Goal: Task Accomplishment & Management: Manage account settings

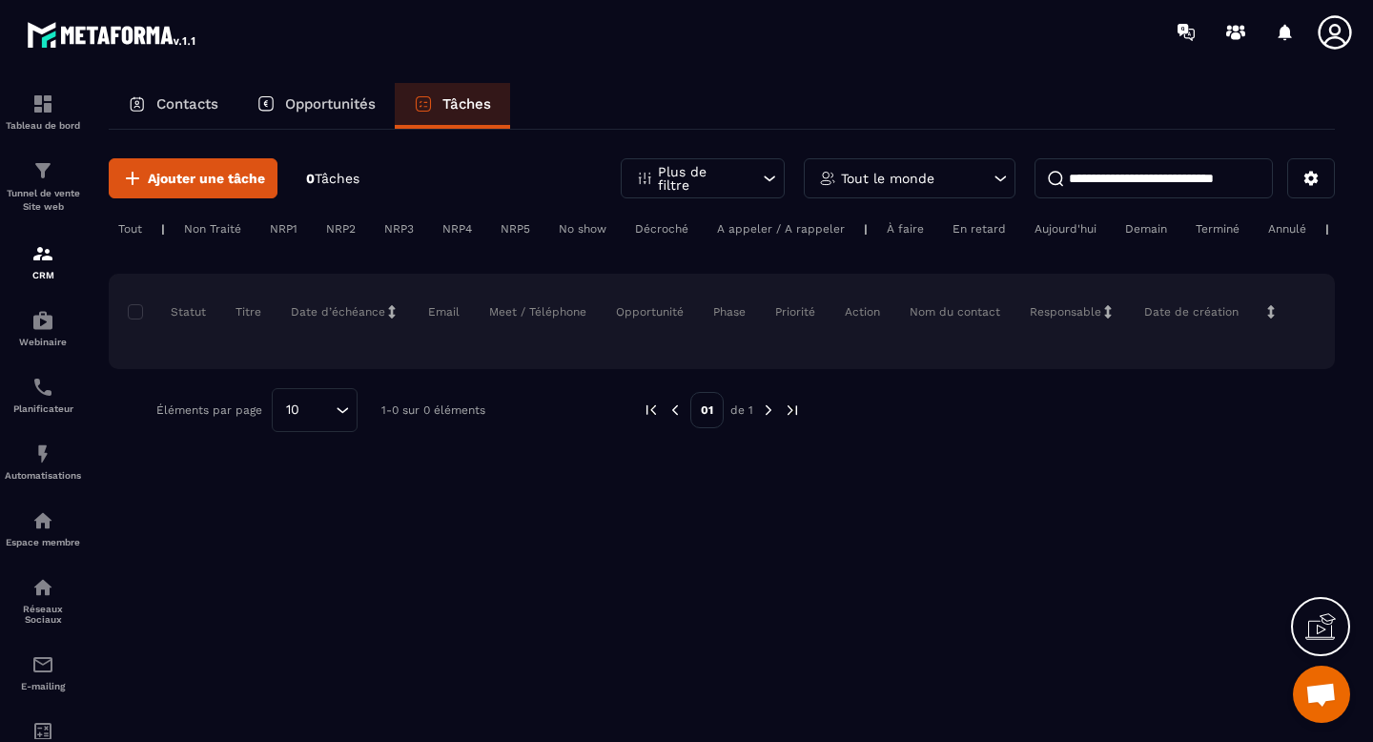
scroll to position [6435, 0]
click at [376, 112] on p "Opportunités" at bounding box center [330, 103] width 91 height 17
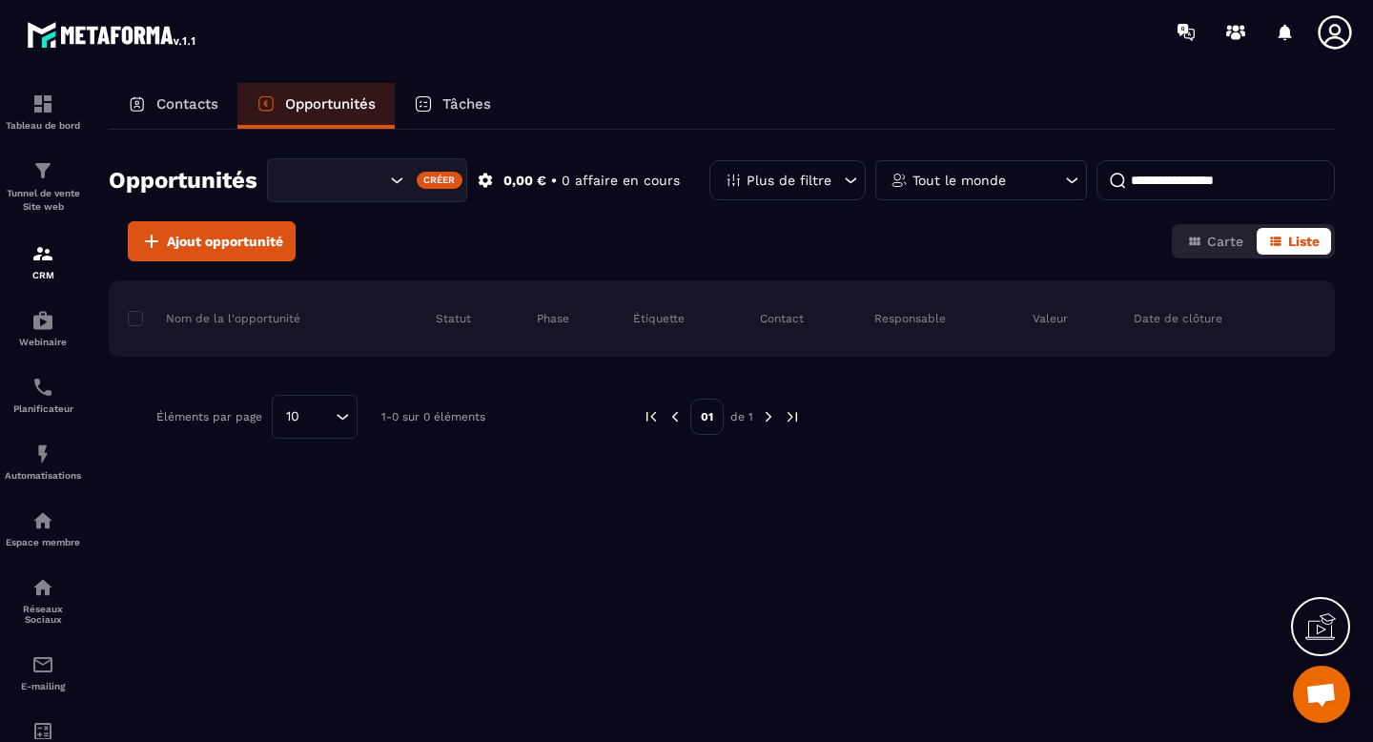
click at [849, 184] on icon at bounding box center [850, 180] width 19 height 19
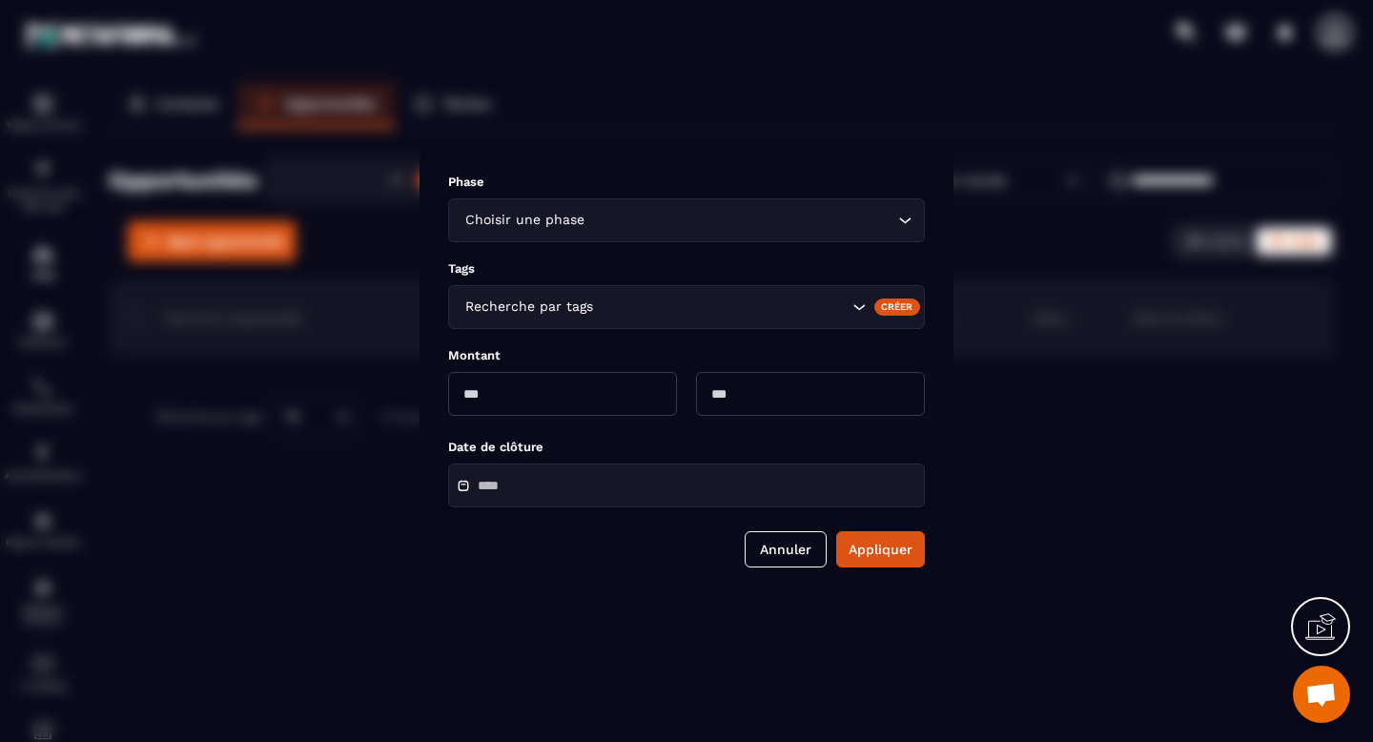
click at [827, 160] on div "Phase Choisir une phase Loading... Tags Recherche par tags Créer Montant Date d…" at bounding box center [687, 371] width 534 height 450
click at [780, 565] on button "Annuler" at bounding box center [786, 549] width 82 height 36
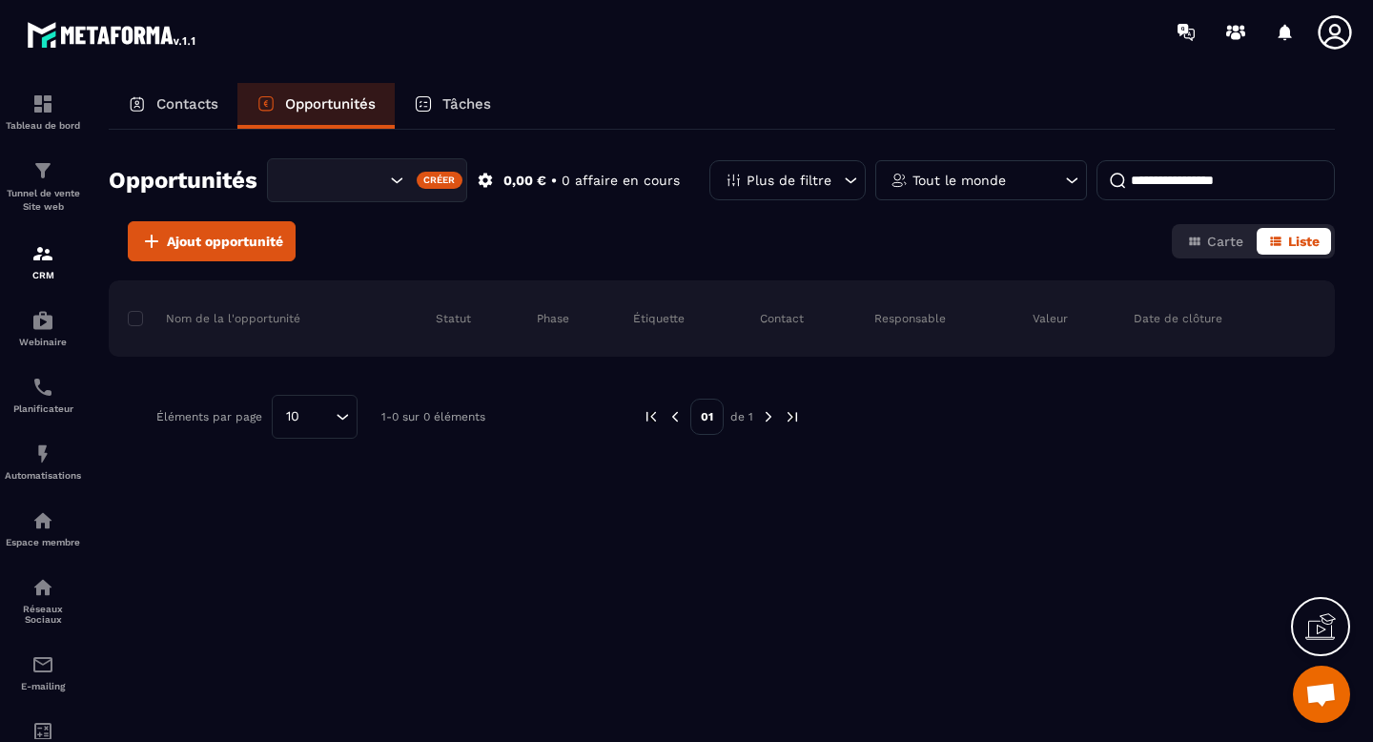
click at [1058, 192] on div "Tout le monde" at bounding box center [981, 180] width 212 height 40
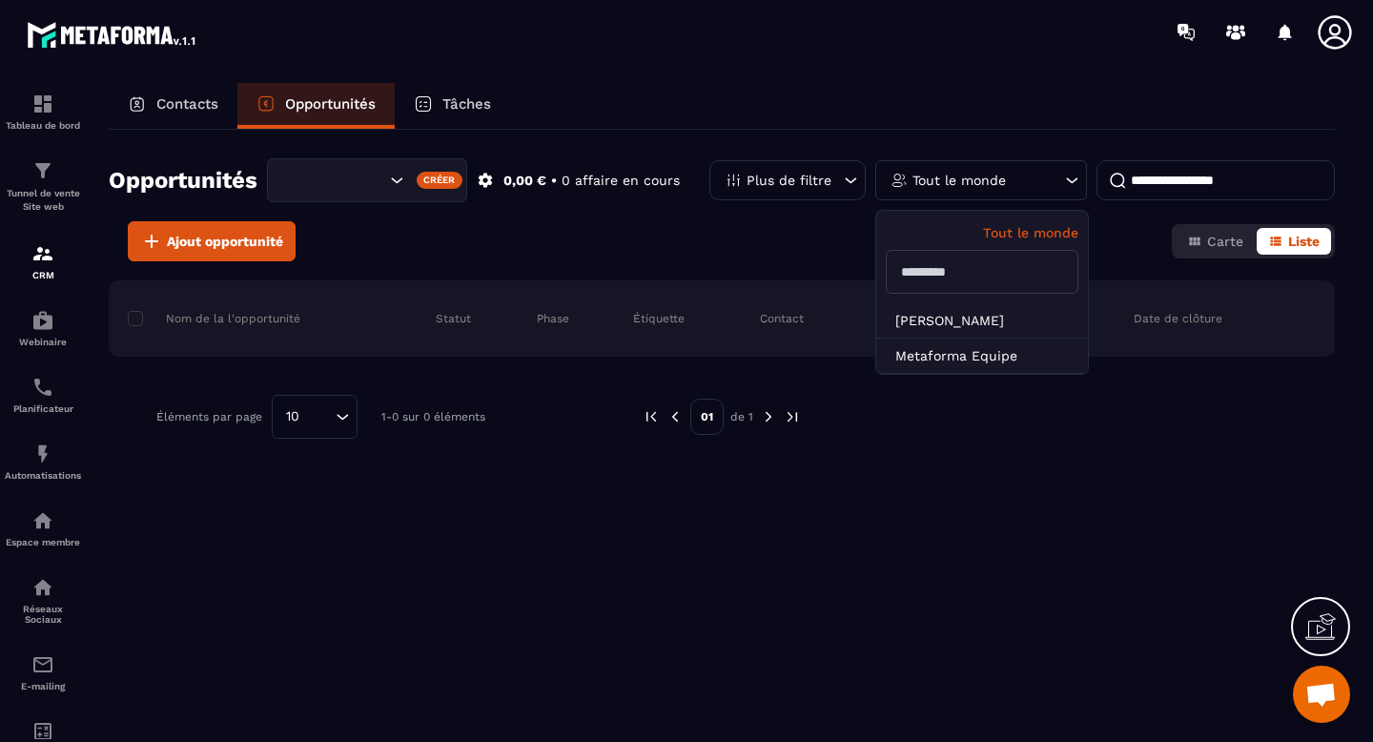
click at [1058, 192] on div "Tout le monde" at bounding box center [981, 180] width 212 height 40
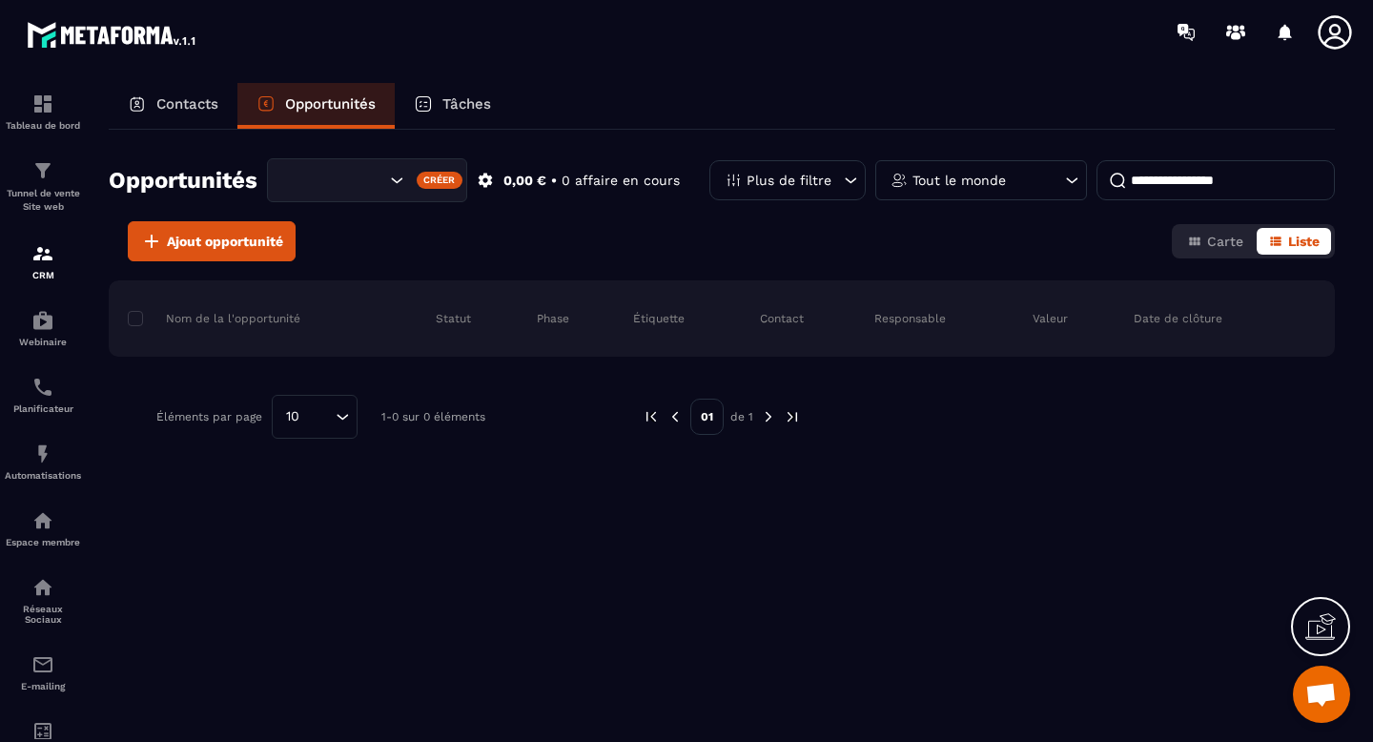
click at [389, 181] on icon "Search for option" at bounding box center [396, 180] width 19 height 19
click at [1295, 247] on span "Liste" at bounding box center [1303, 241] width 31 height 15
click at [213, 104] on p "Contacts" at bounding box center [187, 103] width 62 height 17
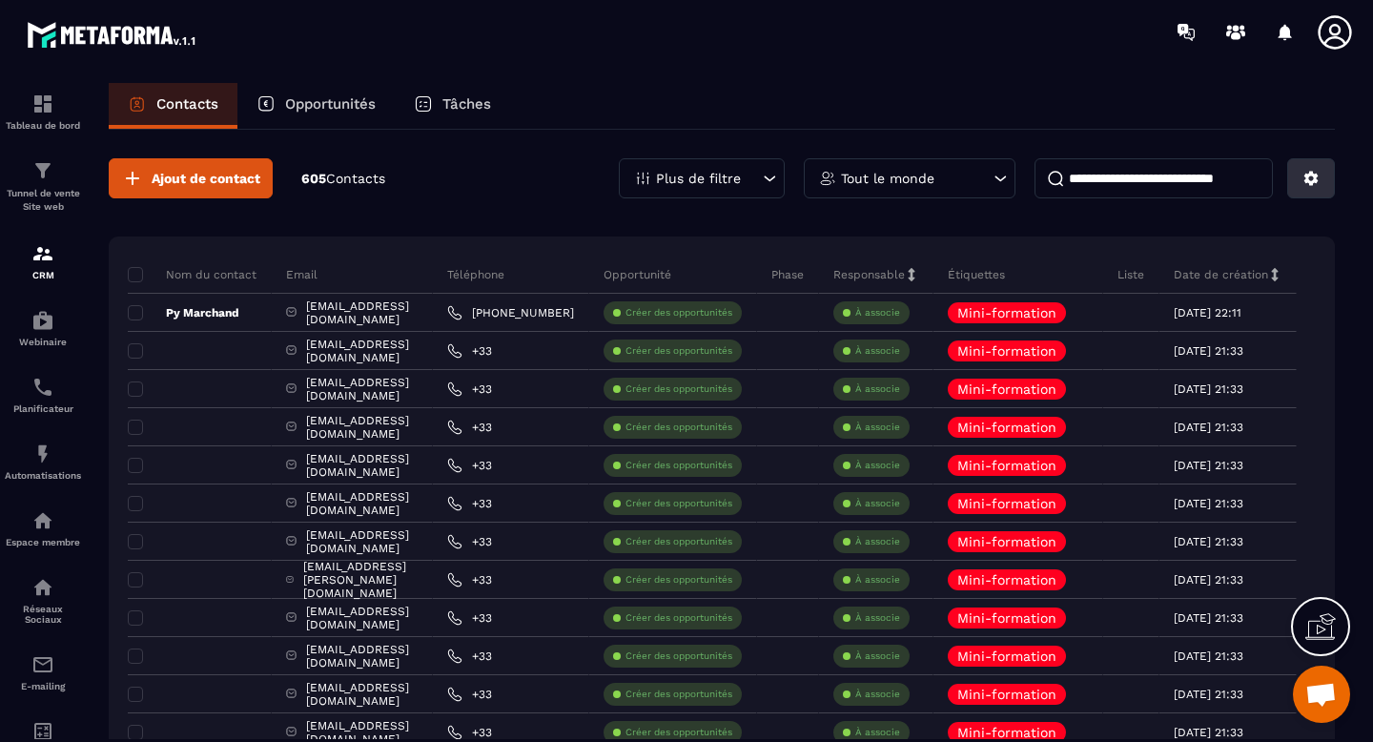
click at [1317, 192] on button at bounding box center [1311, 178] width 48 height 40
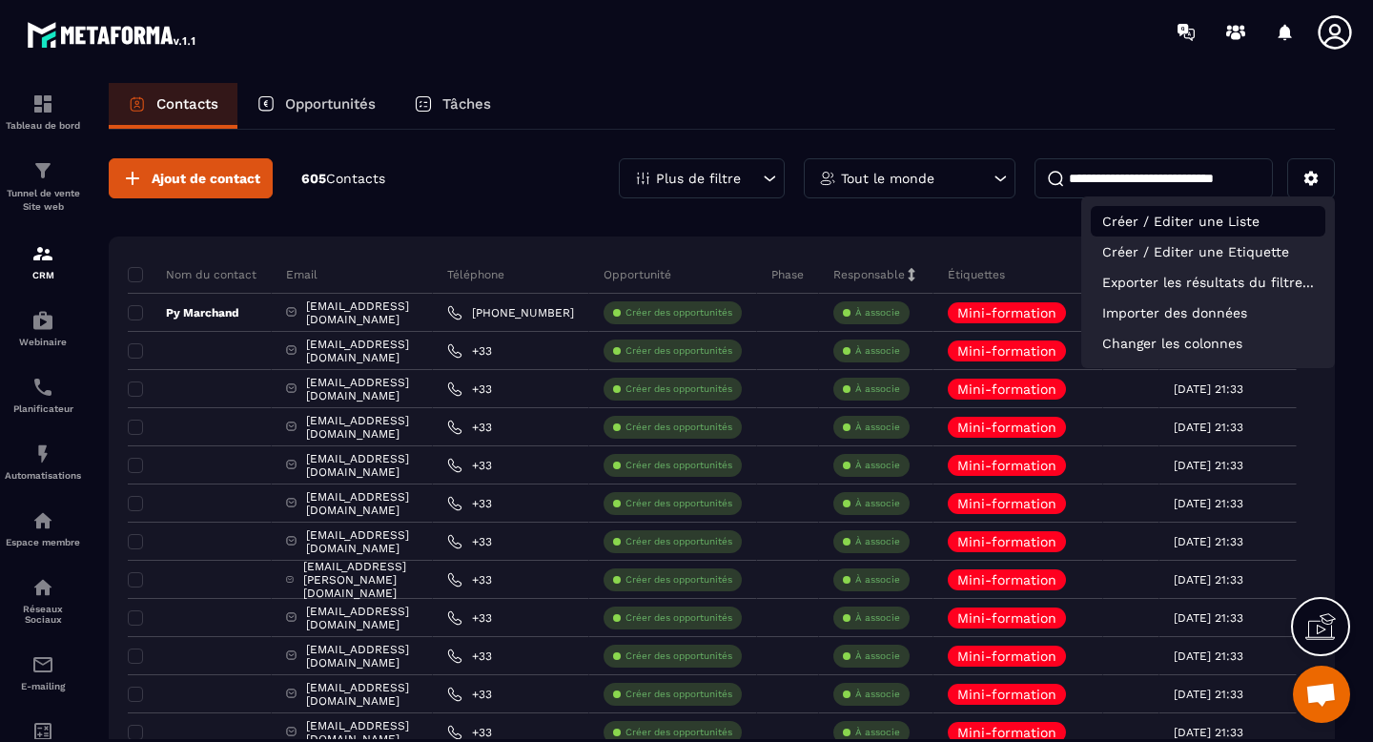
click at [1267, 217] on p "Créer / Editer une Liste" at bounding box center [1208, 221] width 235 height 31
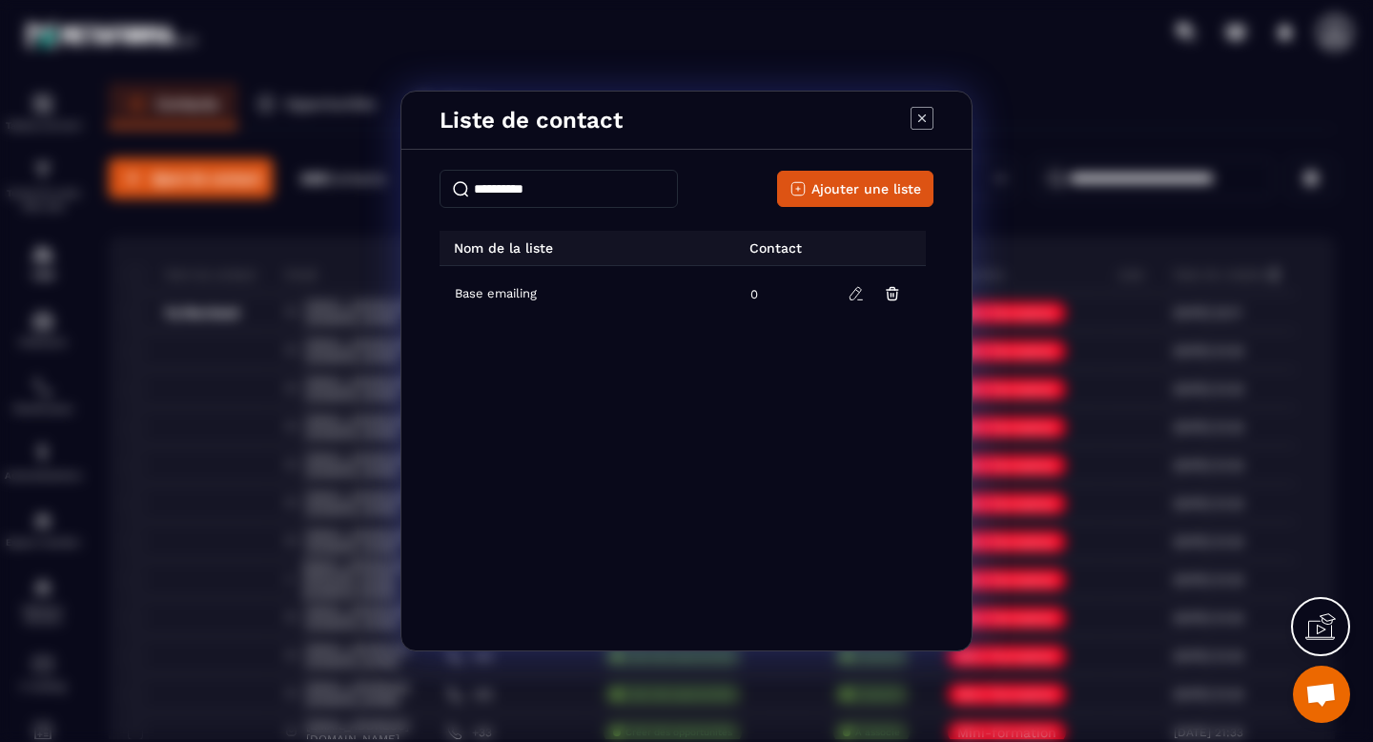
click at [516, 297] on span "Base emailing" at bounding box center [496, 293] width 82 height 15
click at [757, 287] on td "0" at bounding box center [783, 293] width 88 height 55
click at [917, 118] on icon "Modal window" at bounding box center [922, 118] width 23 height 23
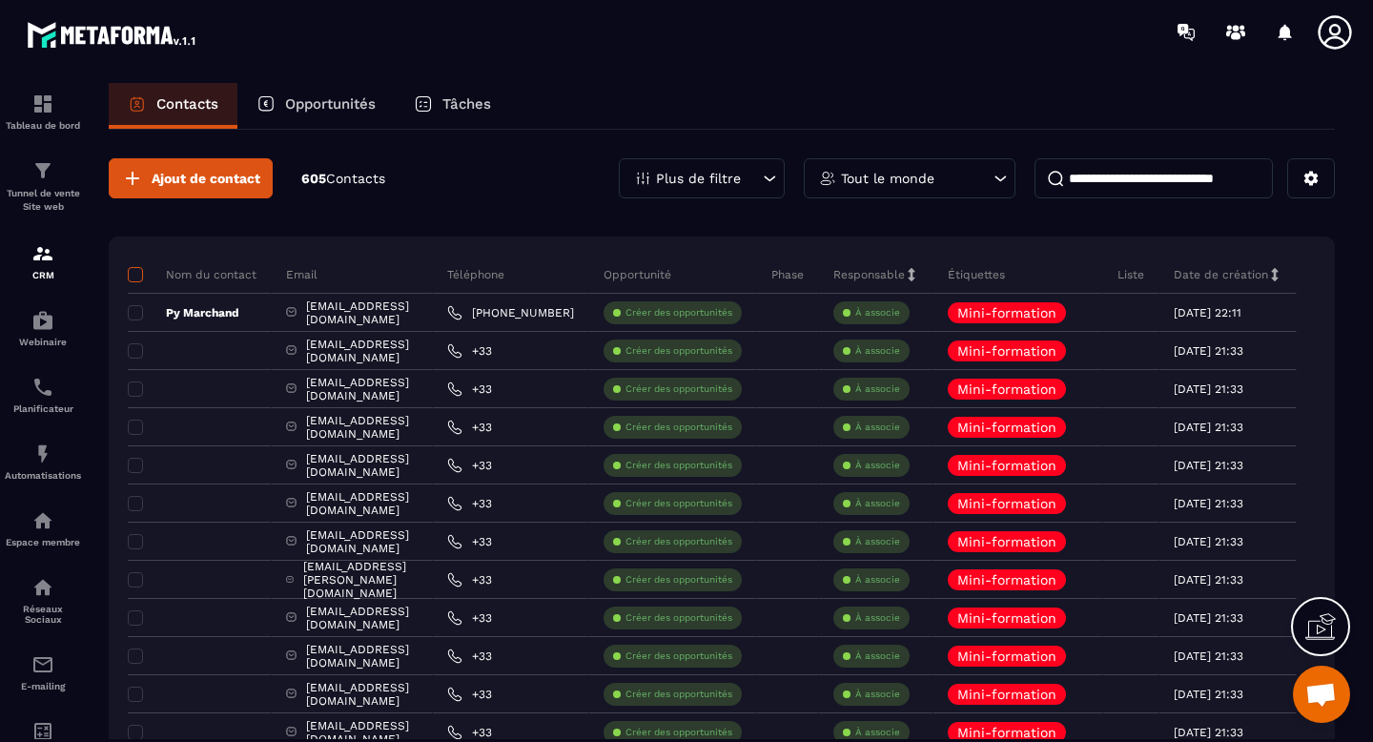
click at [130, 275] on span at bounding box center [135, 274] width 15 height 15
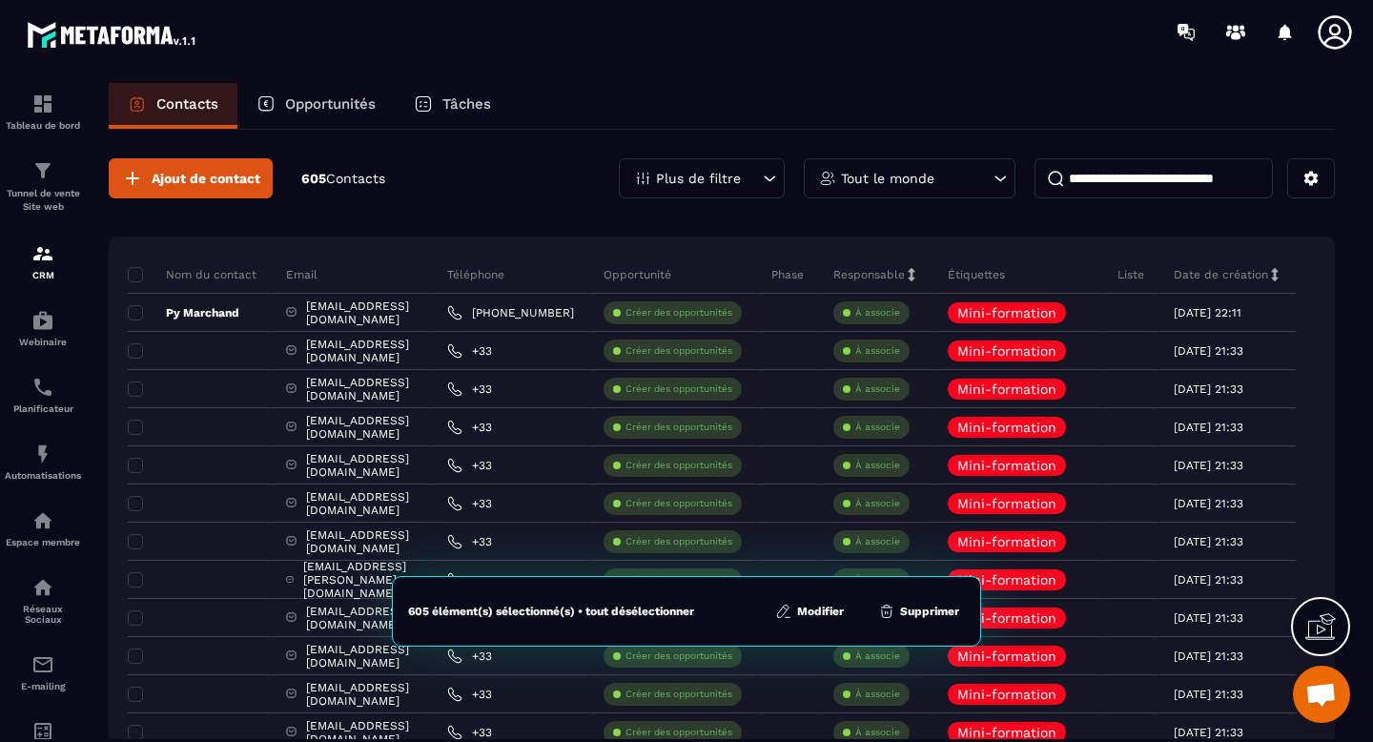
click at [811, 612] on button "Modifier" at bounding box center [809, 611] width 80 height 19
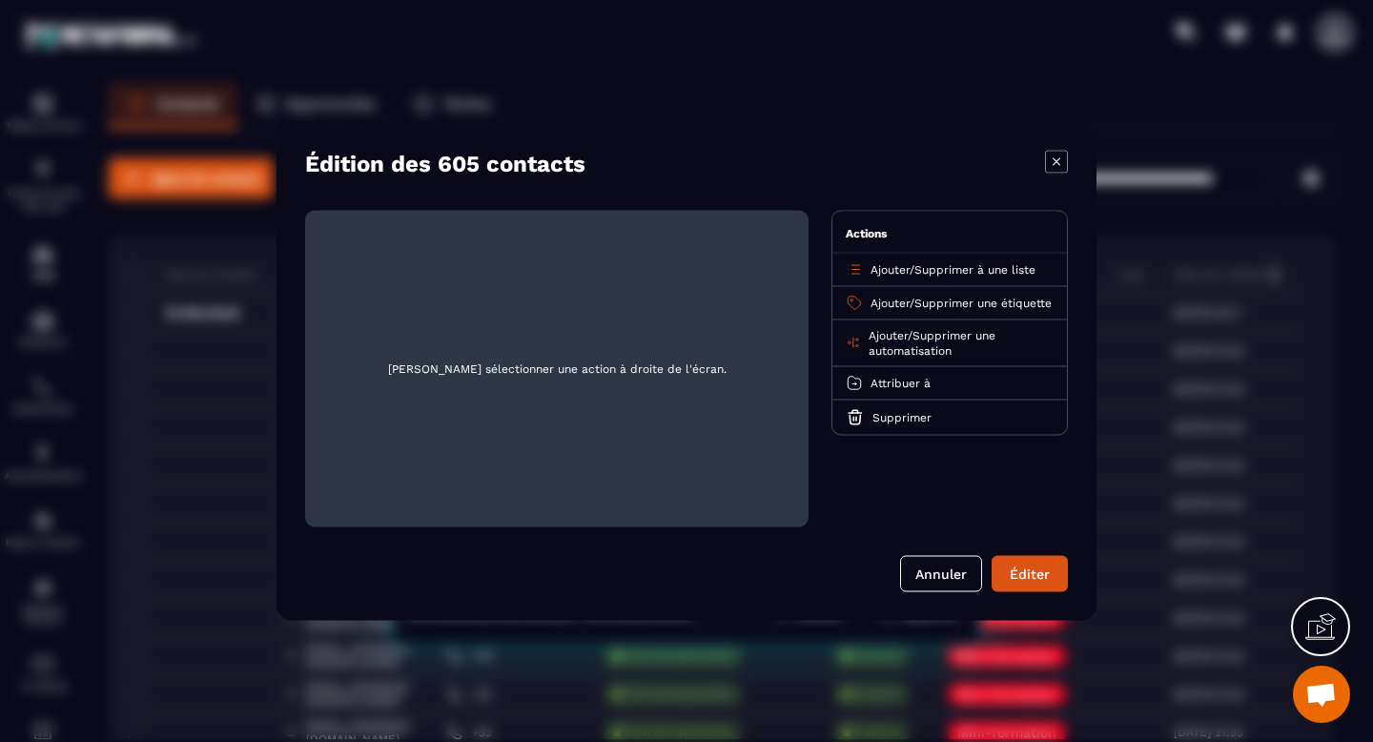
click at [951, 267] on span "Supprimer à une liste" at bounding box center [974, 269] width 121 height 13
click at [896, 340] on p "Base emailing" at bounding box center [950, 344] width 168 height 19
click at [426, 257] on icon "Modal window" at bounding box center [424, 255] width 14 height 14
click at [856, 268] on icon "Modal window" at bounding box center [854, 269] width 17 height 17
click at [1023, 273] on span "Supprimer à une liste" at bounding box center [974, 269] width 121 height 13
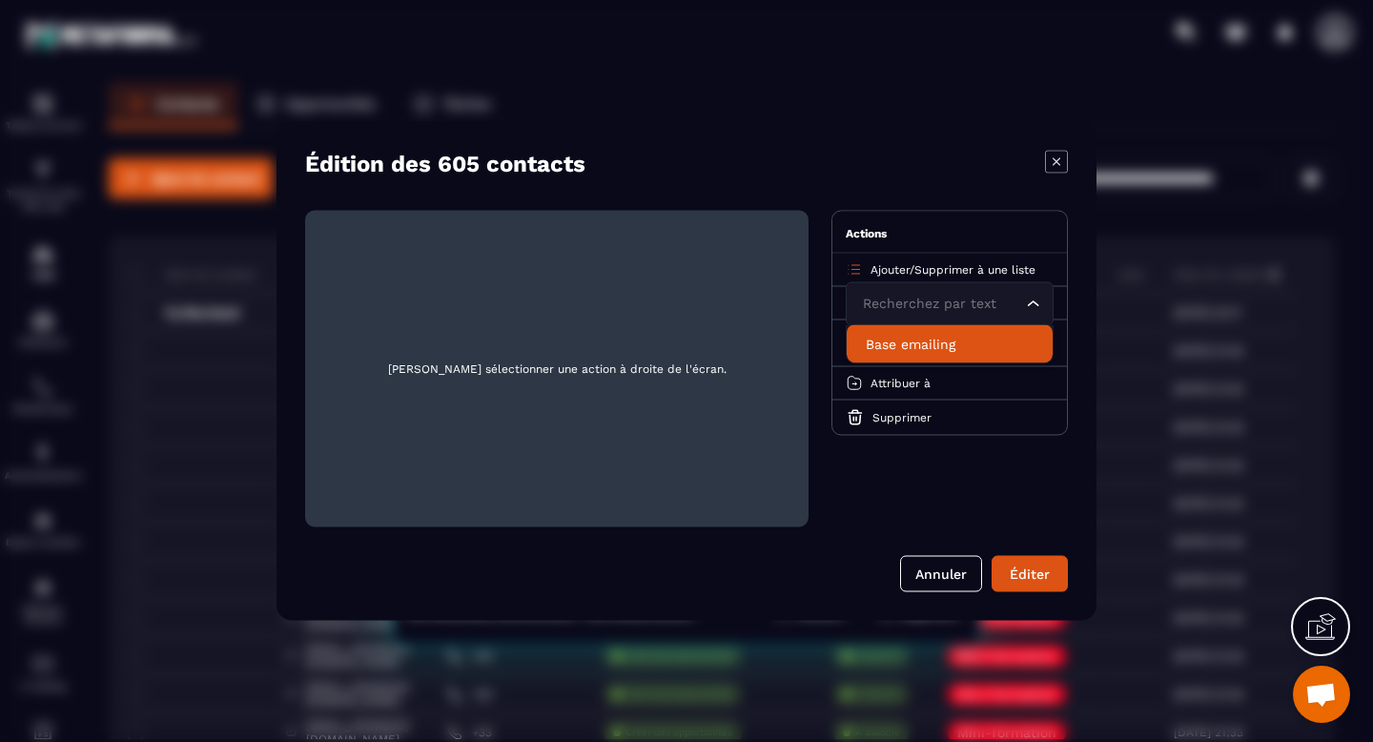
click at [876, 274] on span "Ajouter" at bounding box center [889, 269] width 39 height 13
click at [925, 267] on span "Supprimer à une liste" at bounding box center [974, 269] width 121 height 13
click at [896, 343] on p "Base emailing" at bounding box center [950, 344] width 168 height 19
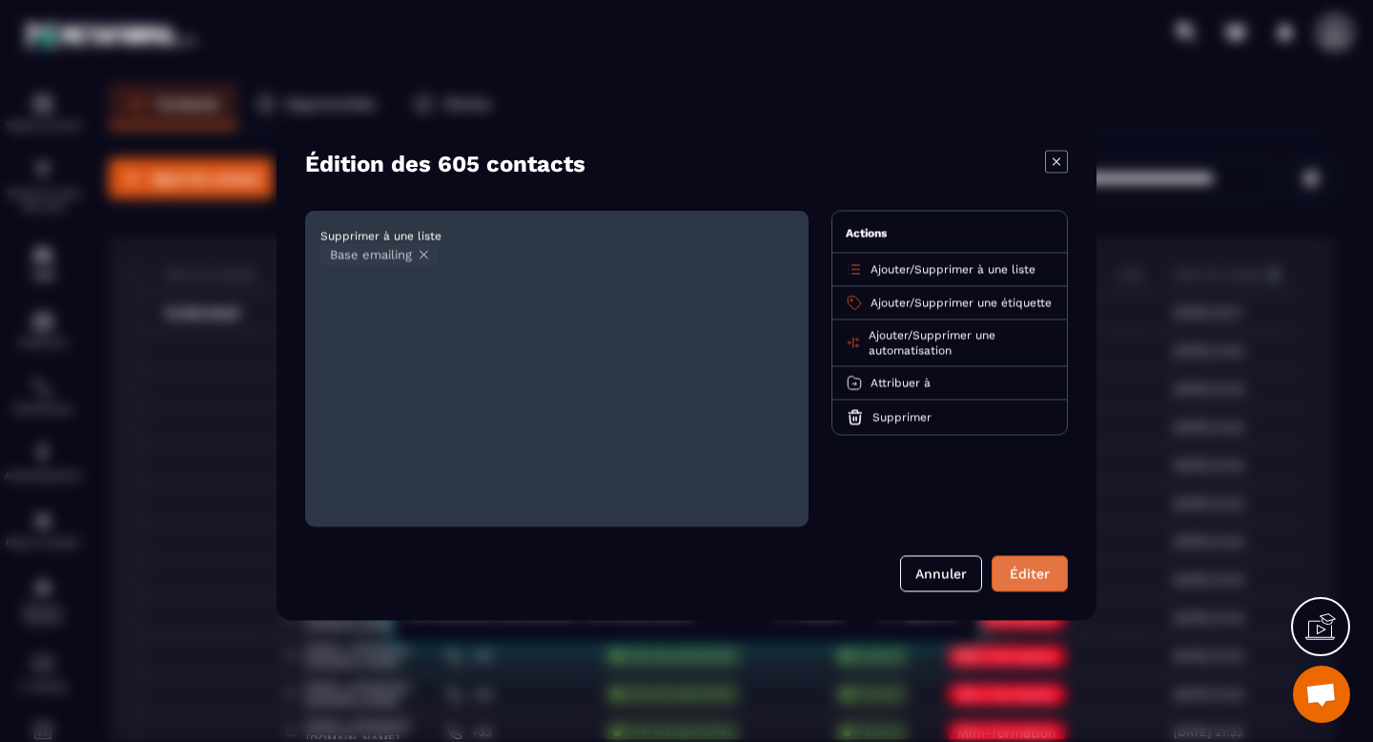
click at [1007, 574] on button "Éditer" at bounding box center [1030, 574] width 76 height 36
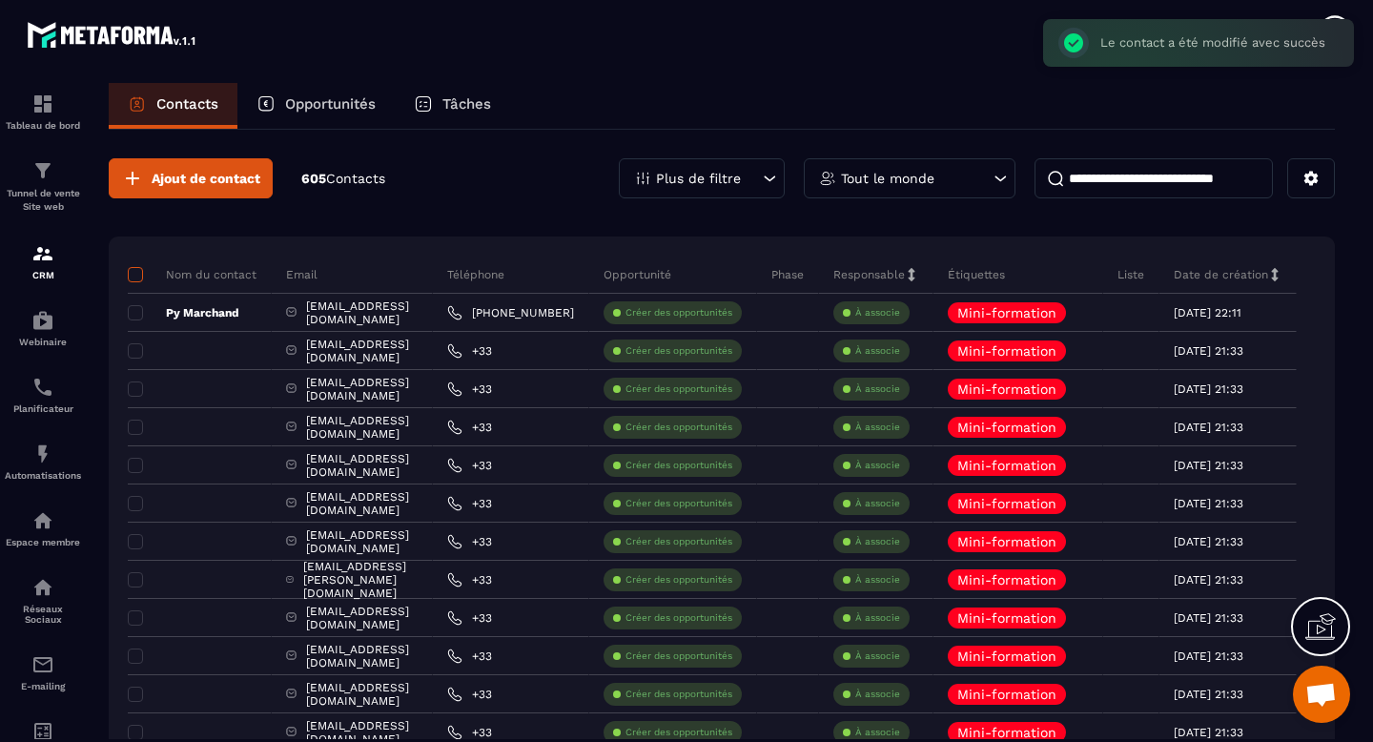
click at [136, 276] on span at bounding box center [135, 274] width 15 height 15
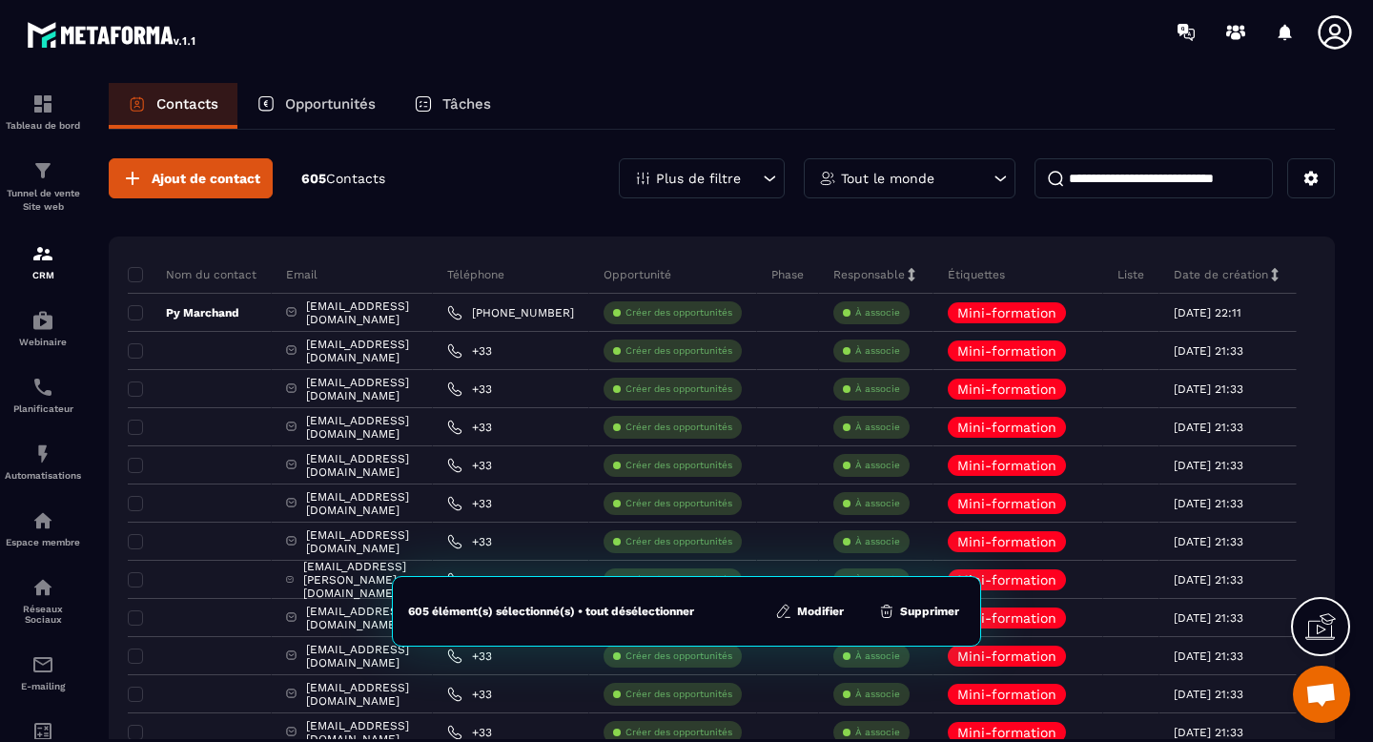
click at [816, 617] on button "Modifier" at bounding box center [809, 611] width 80 height 19
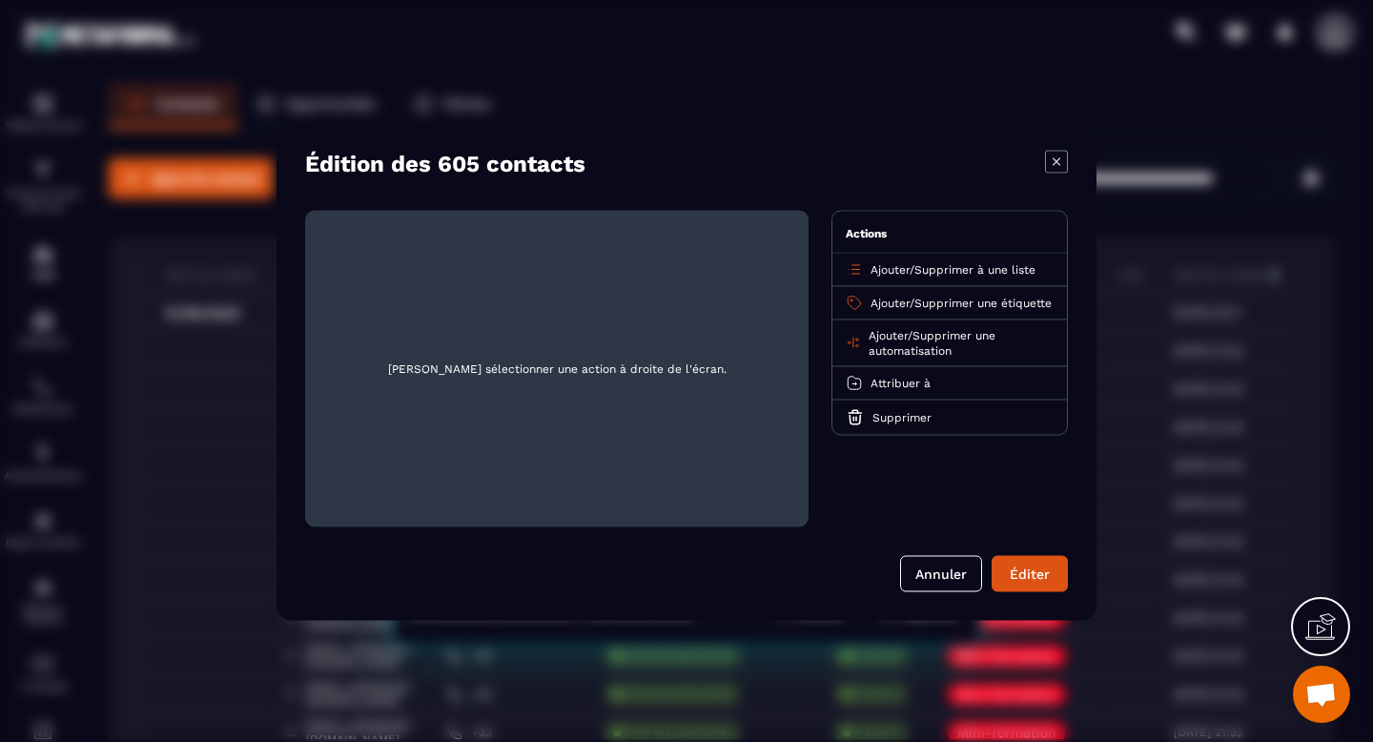
click at [892, 272] on span "Ajouter" at bounding box center [889, 269] width 39 height 13
click at [903, 337] on p "Base emailing" at bounding box center [950, 344] width 168 height 19
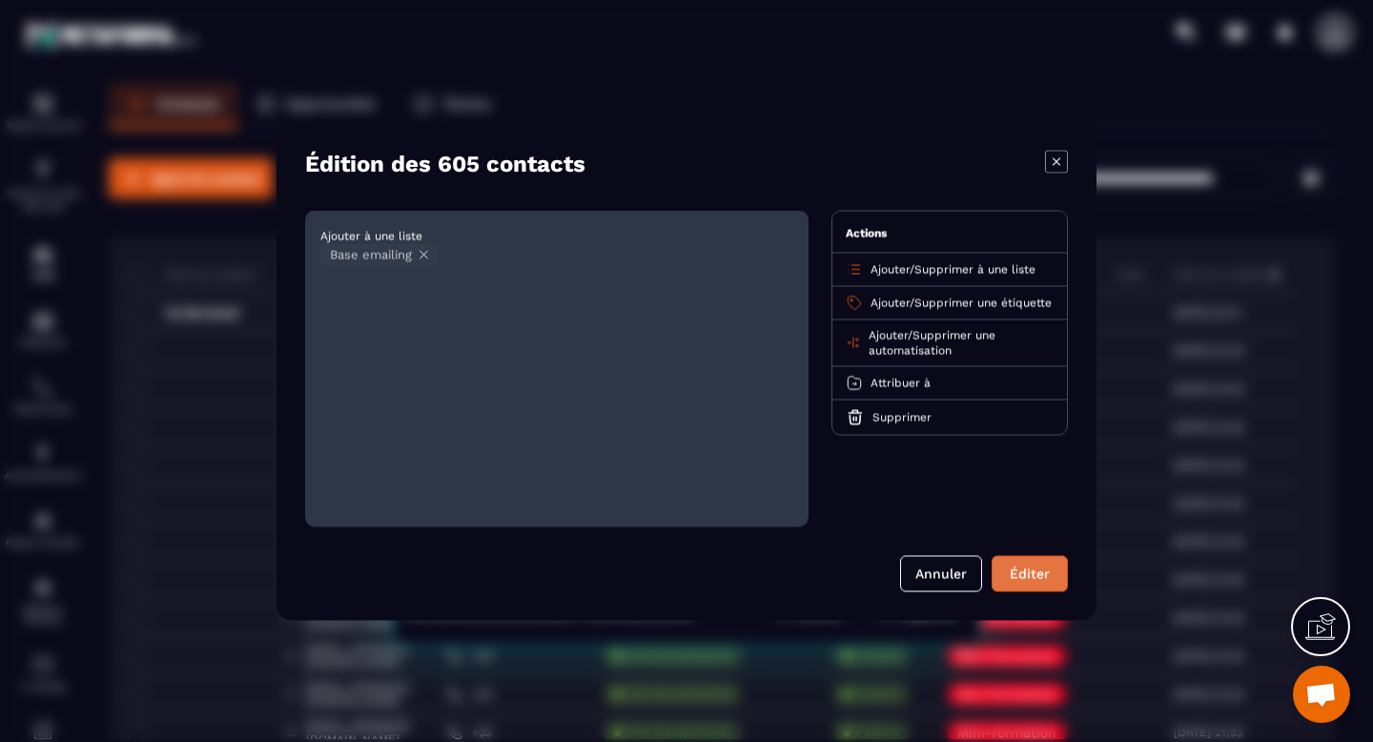
click at [1029, 561] on button "Éditer" at bounding box center [1030, 574] width 76 height 36
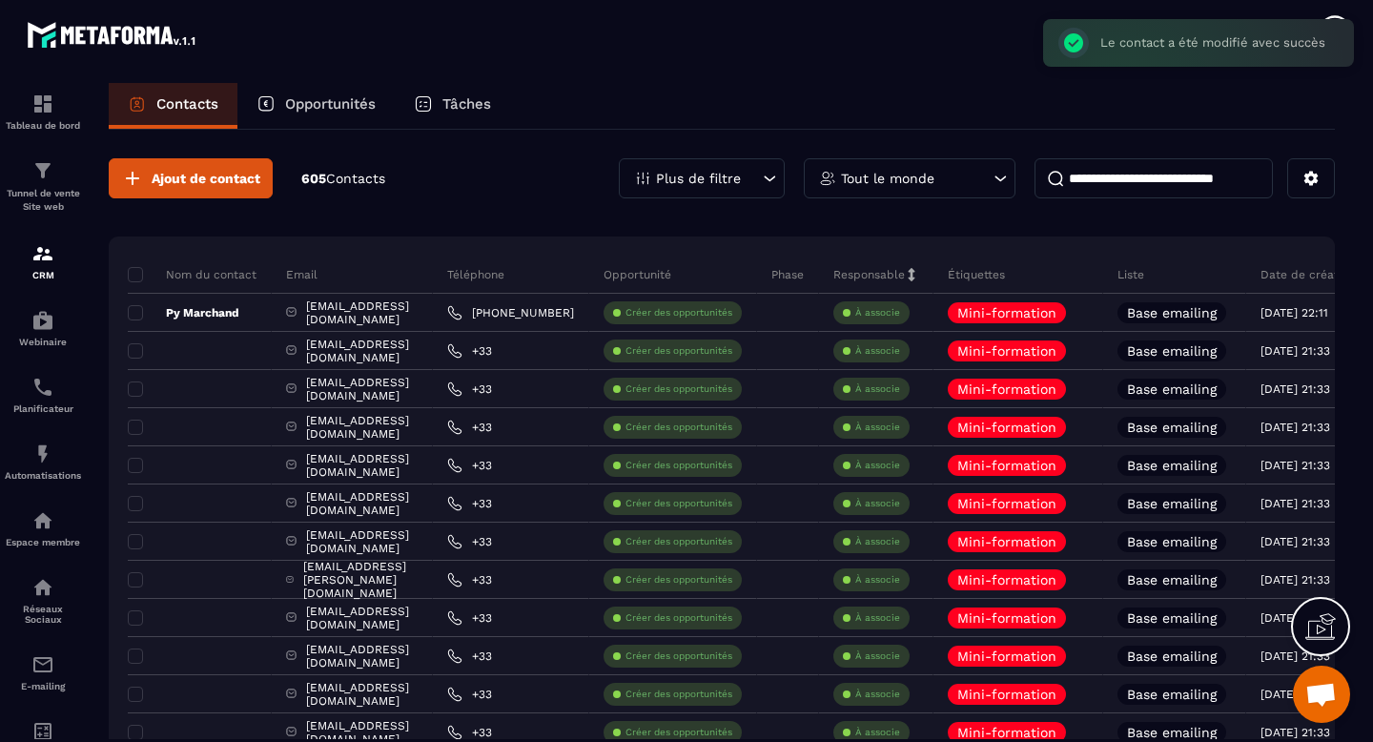
click at [339, 104] on p "Opportunités" at bounding box center [330, 103] width 91 height 17
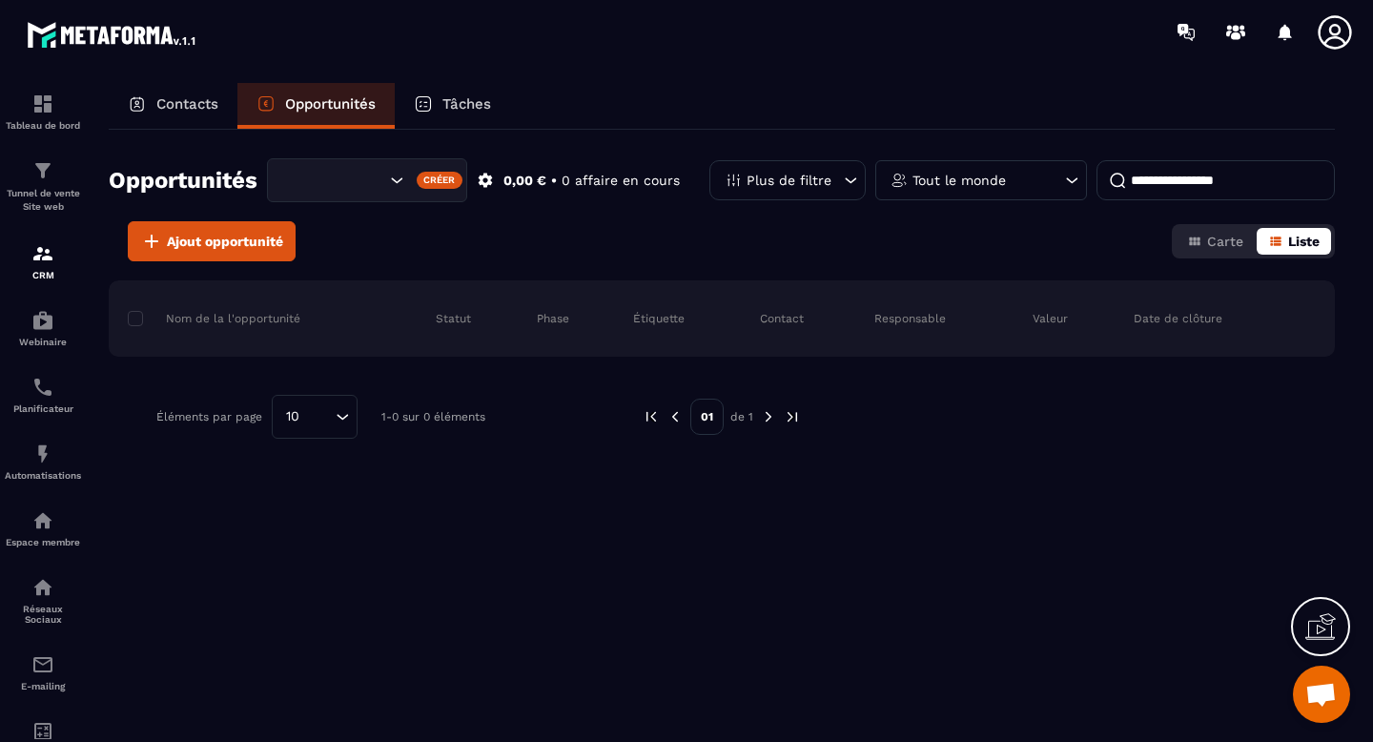
click at [1300, 246] on span "Liste" at bounding box center [1303, 241] width 31 height 15
click at [1214, 249] on button "Carte" at bounding box center [1215, 241] width 79 height 27
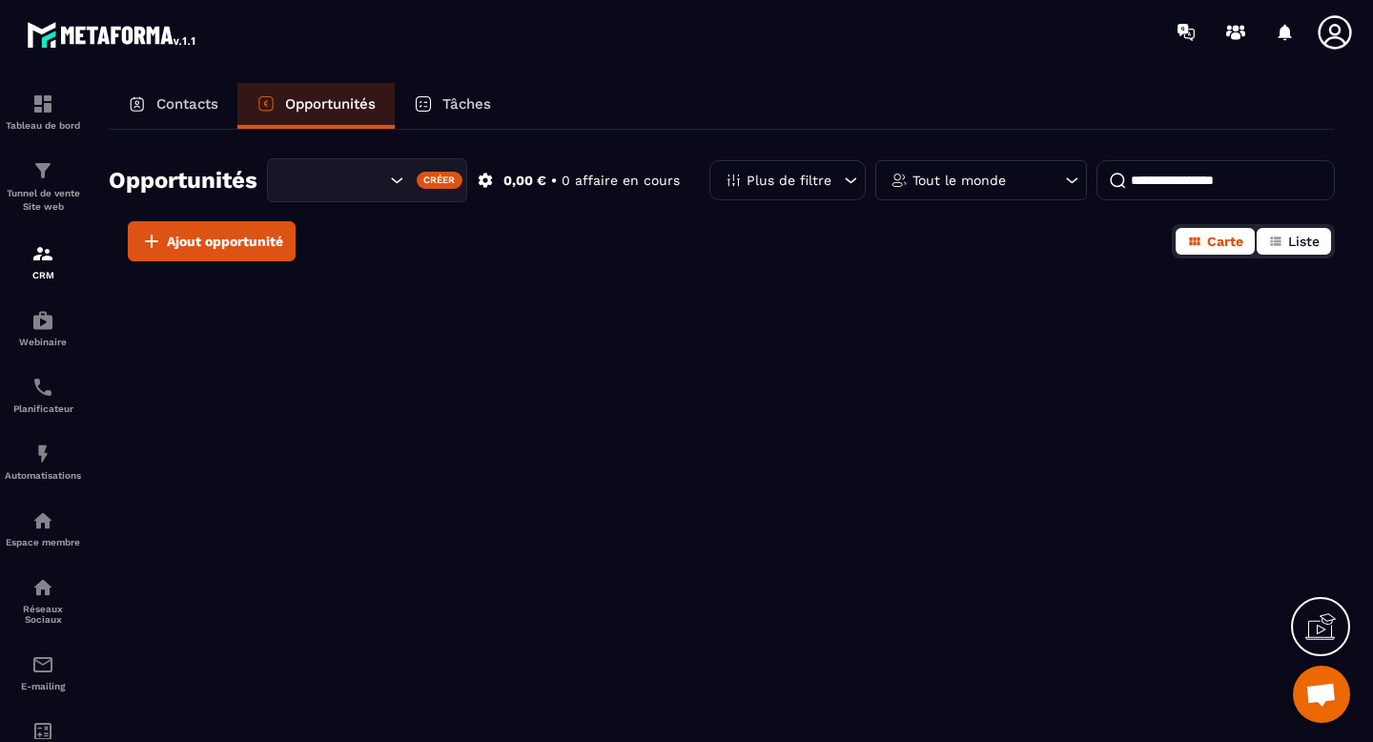
click at [1303, 246] on span "Liste" at bounding box center [1303, 241] width 31 height 15
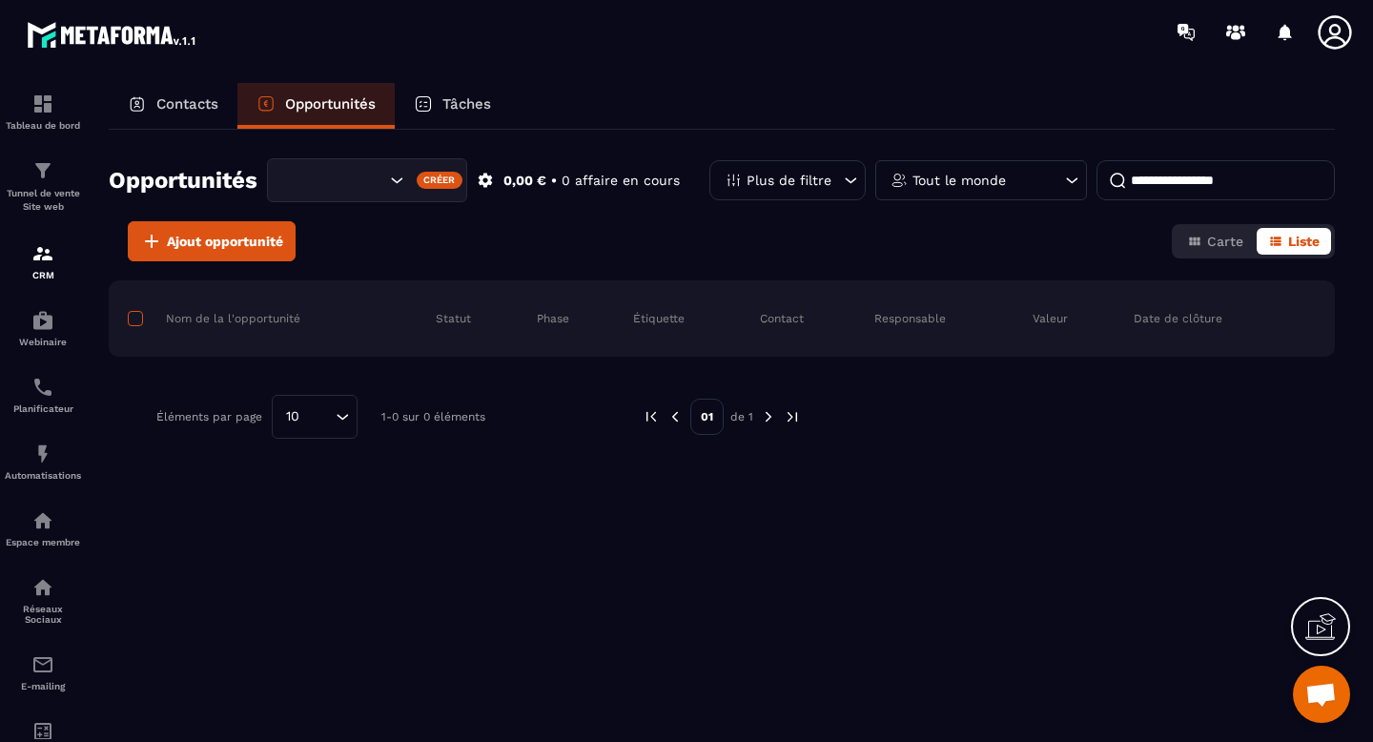
click at [141, 321] on span at bounding box center [135, 318] width 15 height 15
click at [139, 322] on span at bounding box center [135, 318] width 15 height 15
click at [206, 241] on span "Ajout opportunité" at bounding box center [225, 241] width 116 height 19
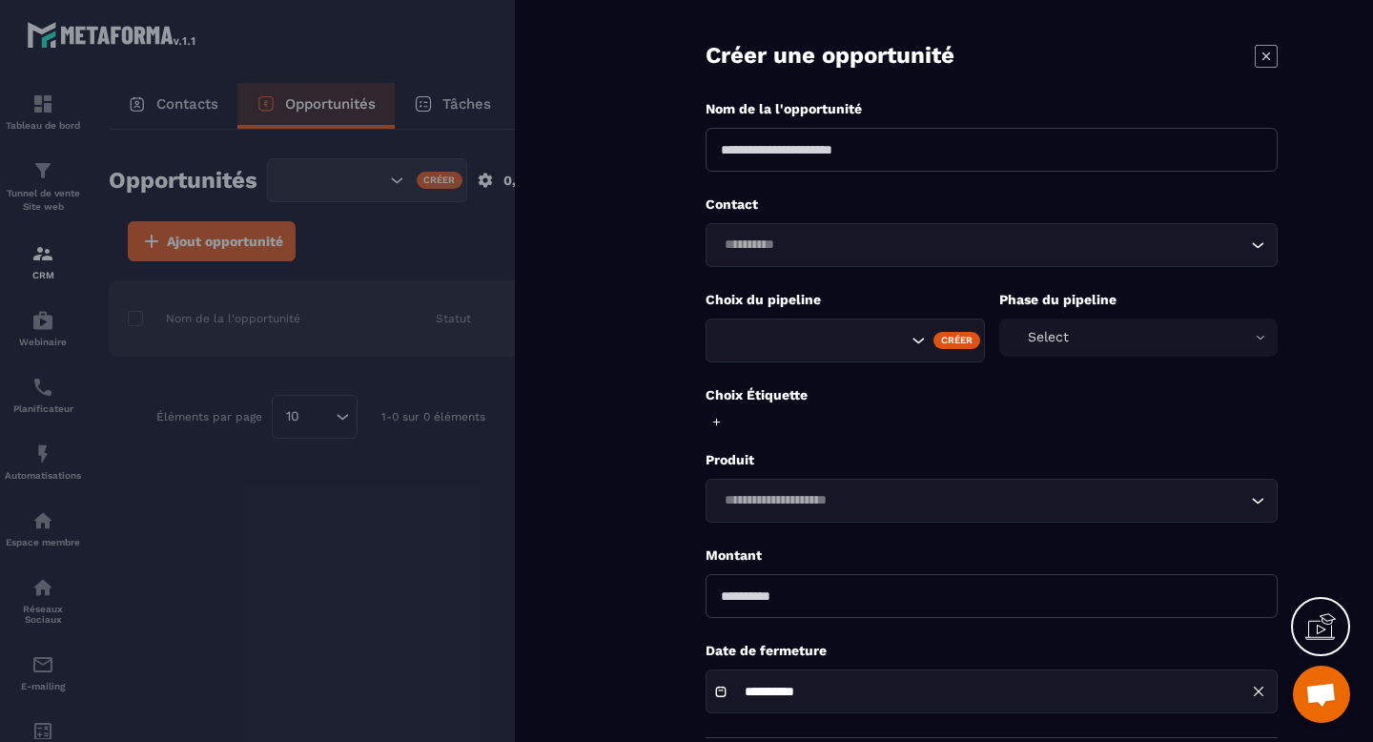
scroll to position [13, 0]
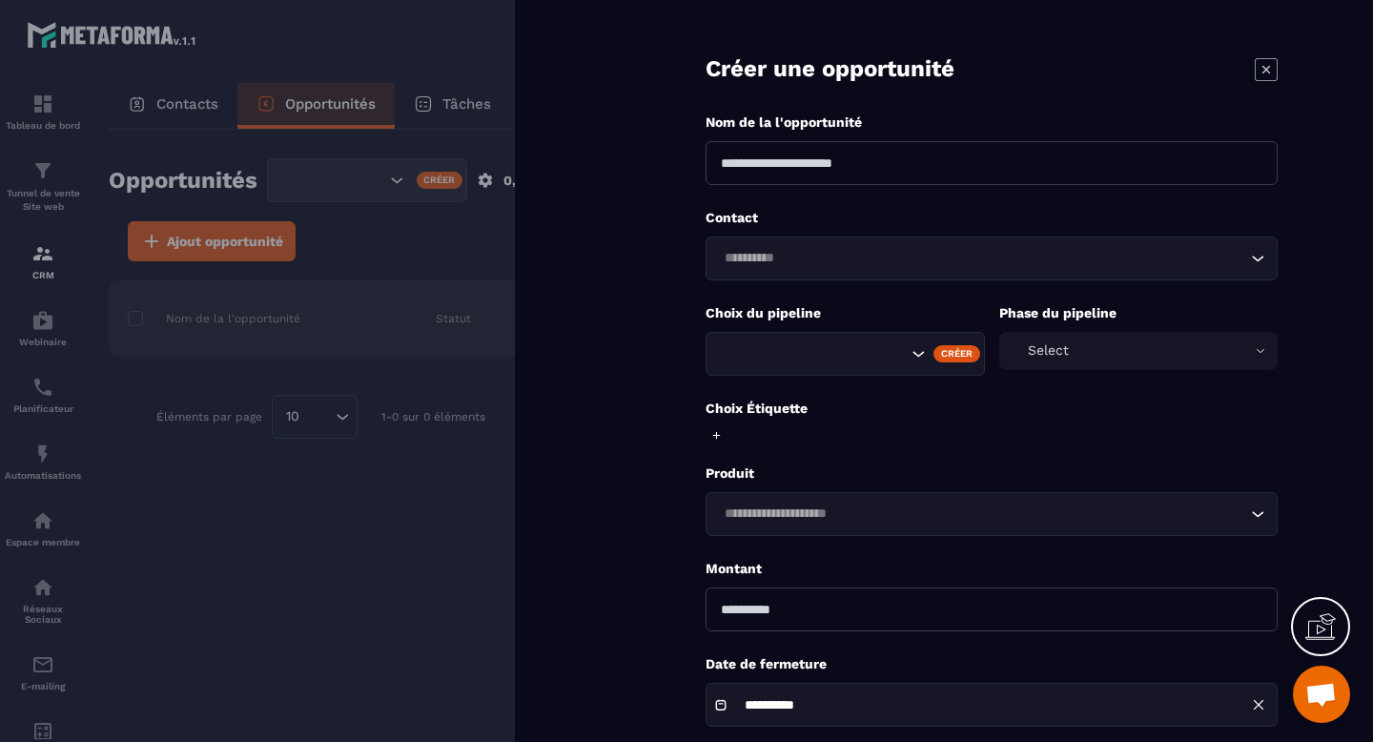
click at [1269, 69] on icon at bounding box center [1266, 69] width 23 height 23
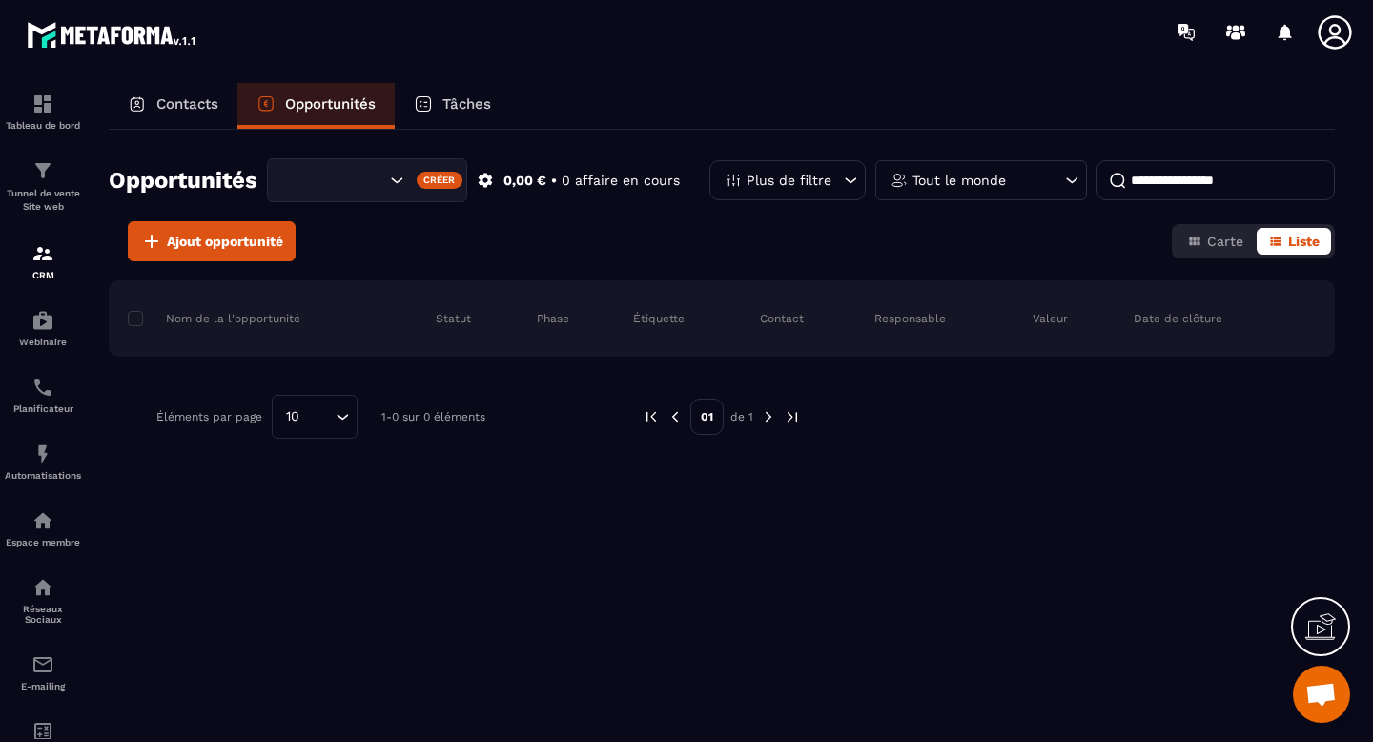
click at [392, 182] on icon "Search for option" at bounding box center [396, 180] width 19 height 19
click at [765, 417] on img at bounding box center [768, 416] width 17 height 17
click at [789, 417] on img at bounding box center [792, 416] width 17 height 17
click at [841, 188] on icon at bounding box center [850, 180] width 19 height 19
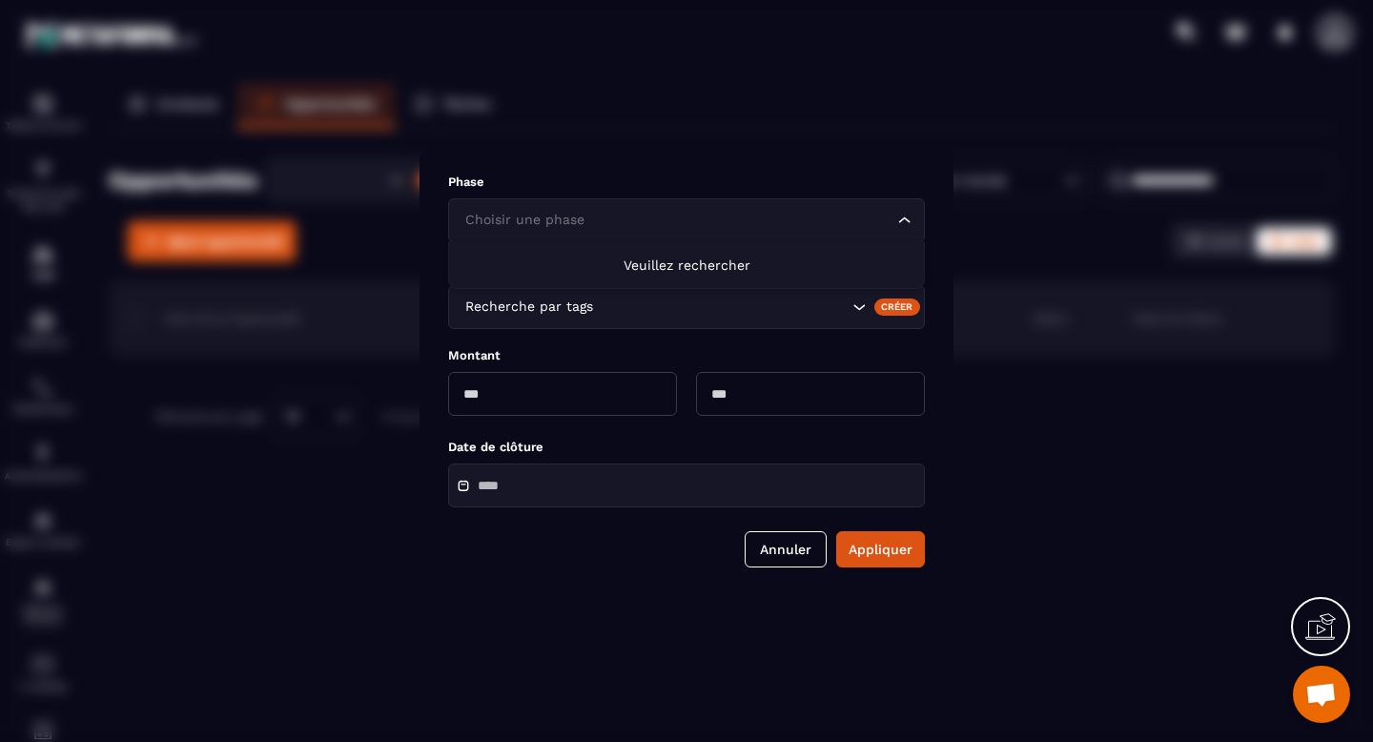
click at [872, 228] on input "Search for option" at bounding box center [677, 220] width 433 height 21
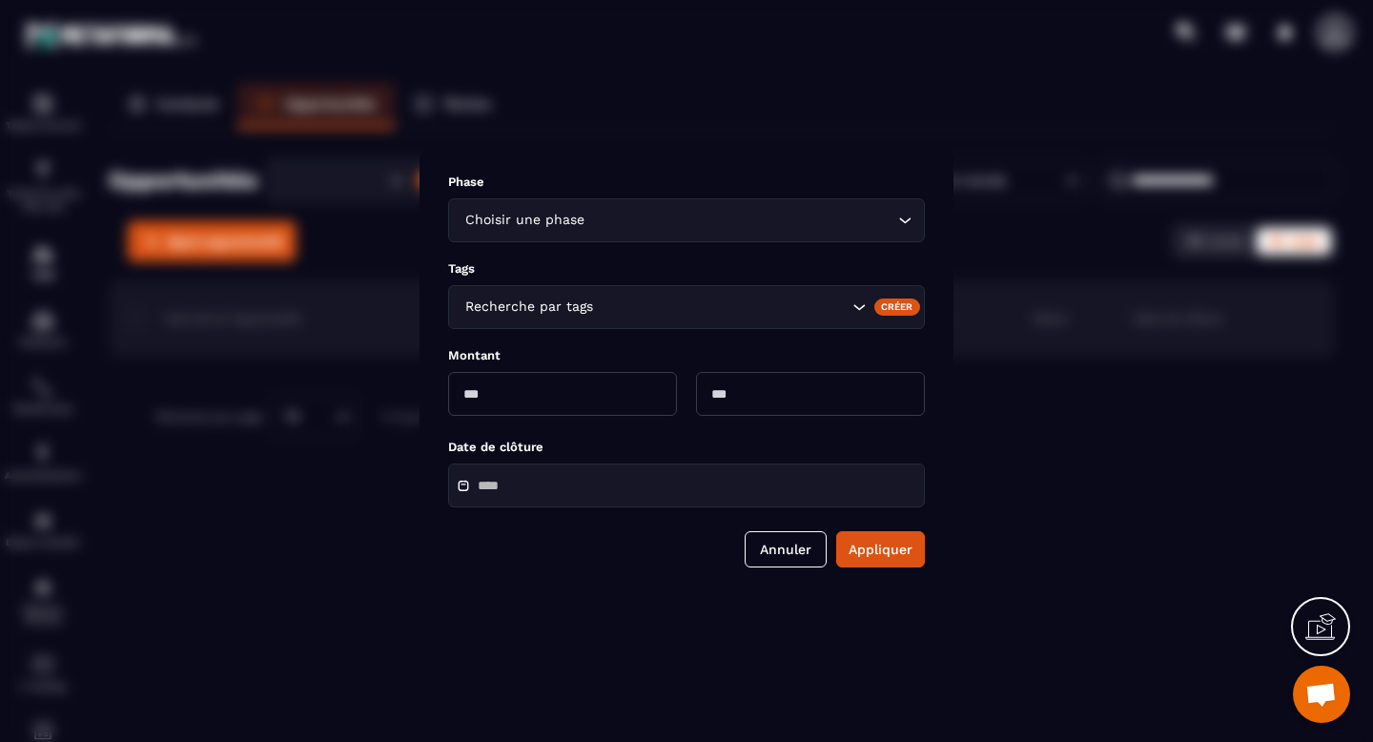
click at [1015, 271] on div "Modal window" at bounding box center [686, 371] width 1373 height 742
click at [778, 544] on button "Annuler" at bounding box center [786, 549] width 82 height 36
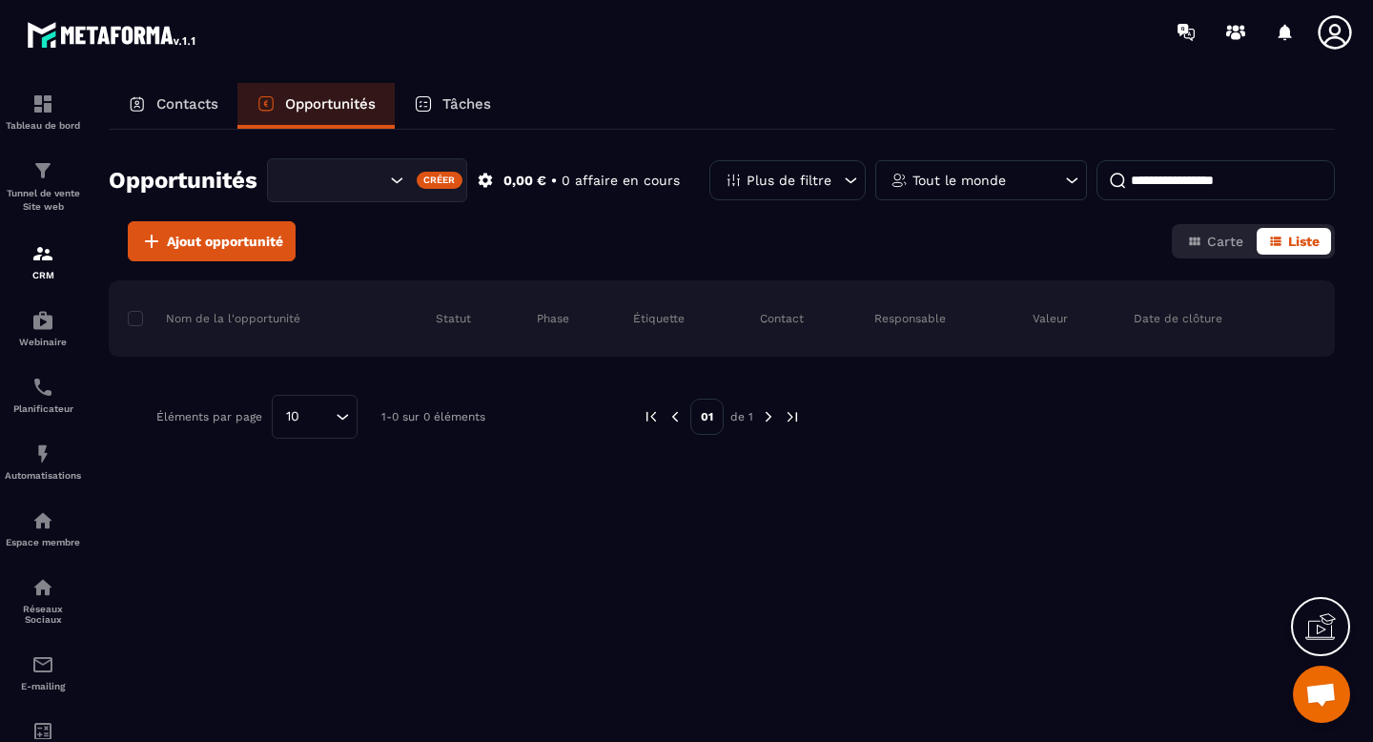
click at [1007, 179] on div "Tout le monde" at bounding box center [981, 180] width 212 height 40
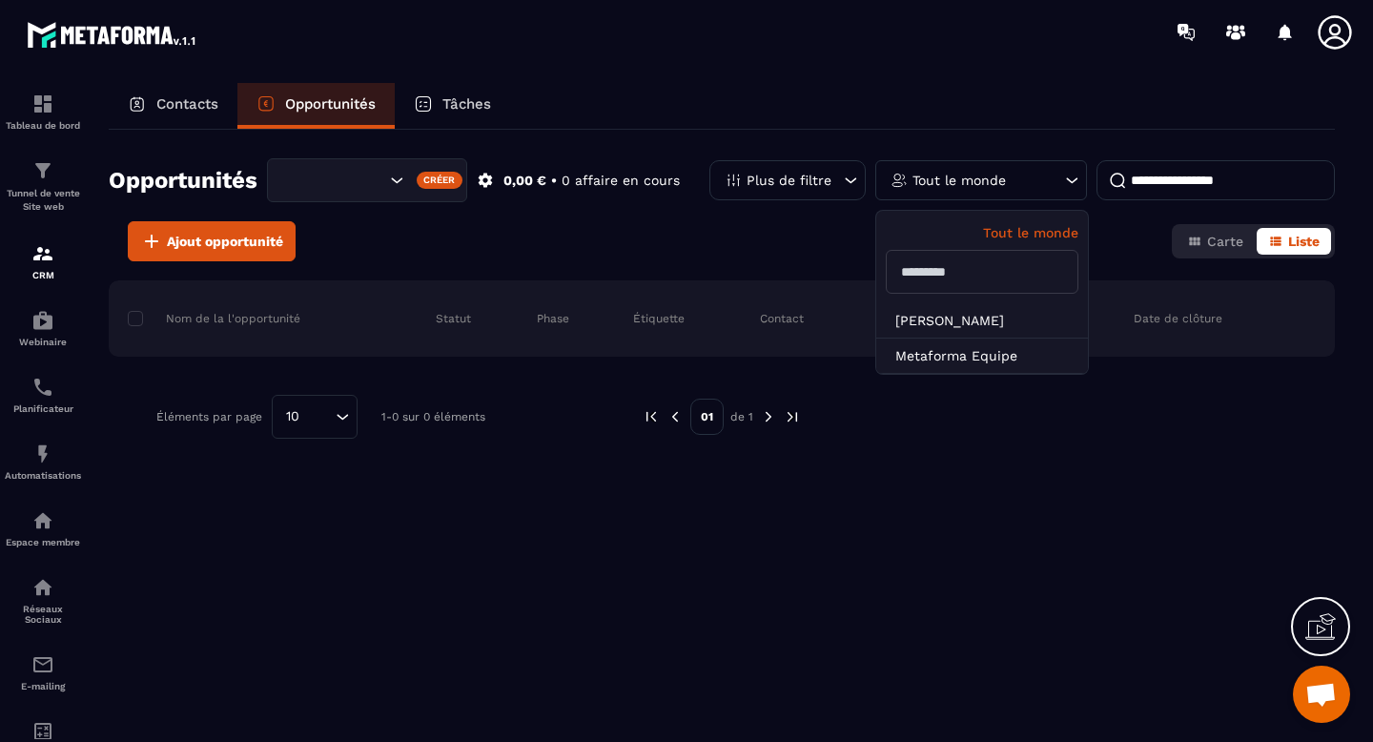
click at [1170, 171] on input at bounding box center [1215, 180] width 238 height 40
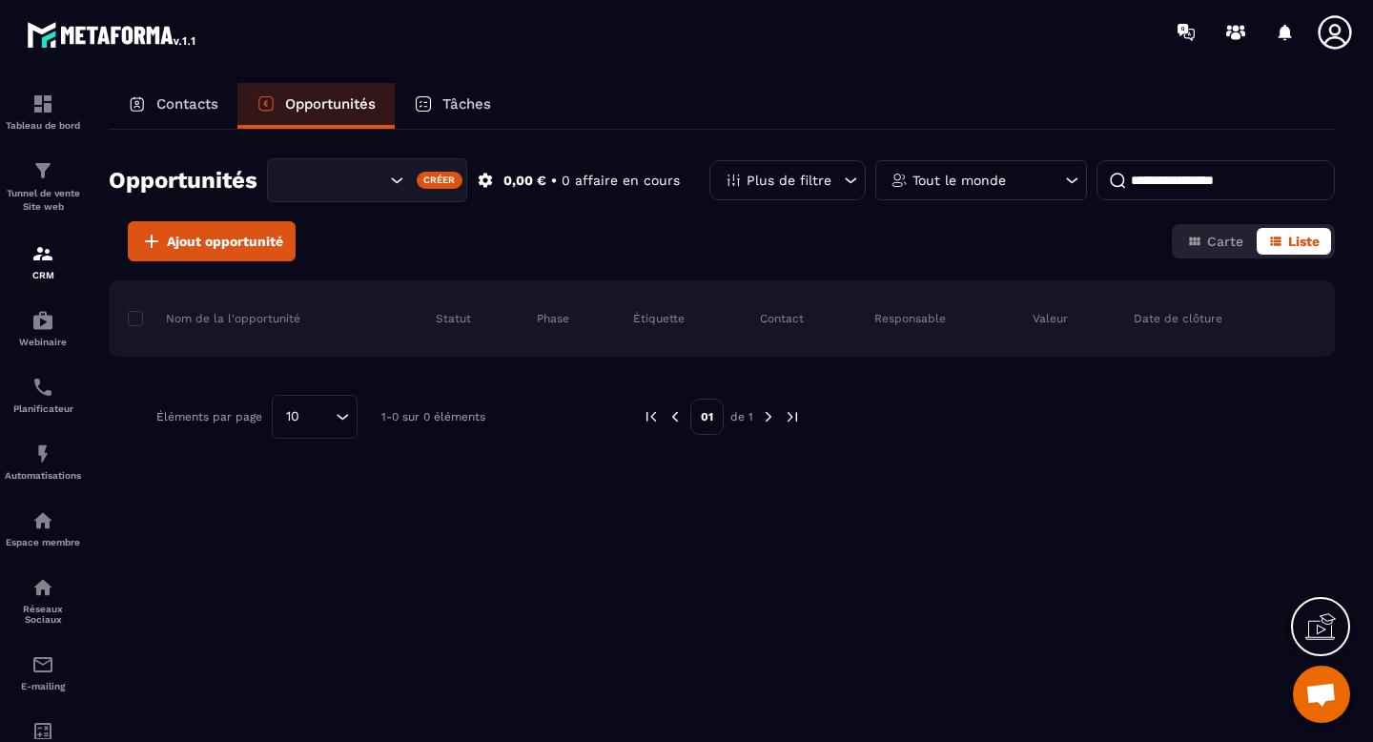
click at [447, 105] on p "Tâches" at bounding box center [466, 103] width 49 height 17
